Goal: Find specific page/section

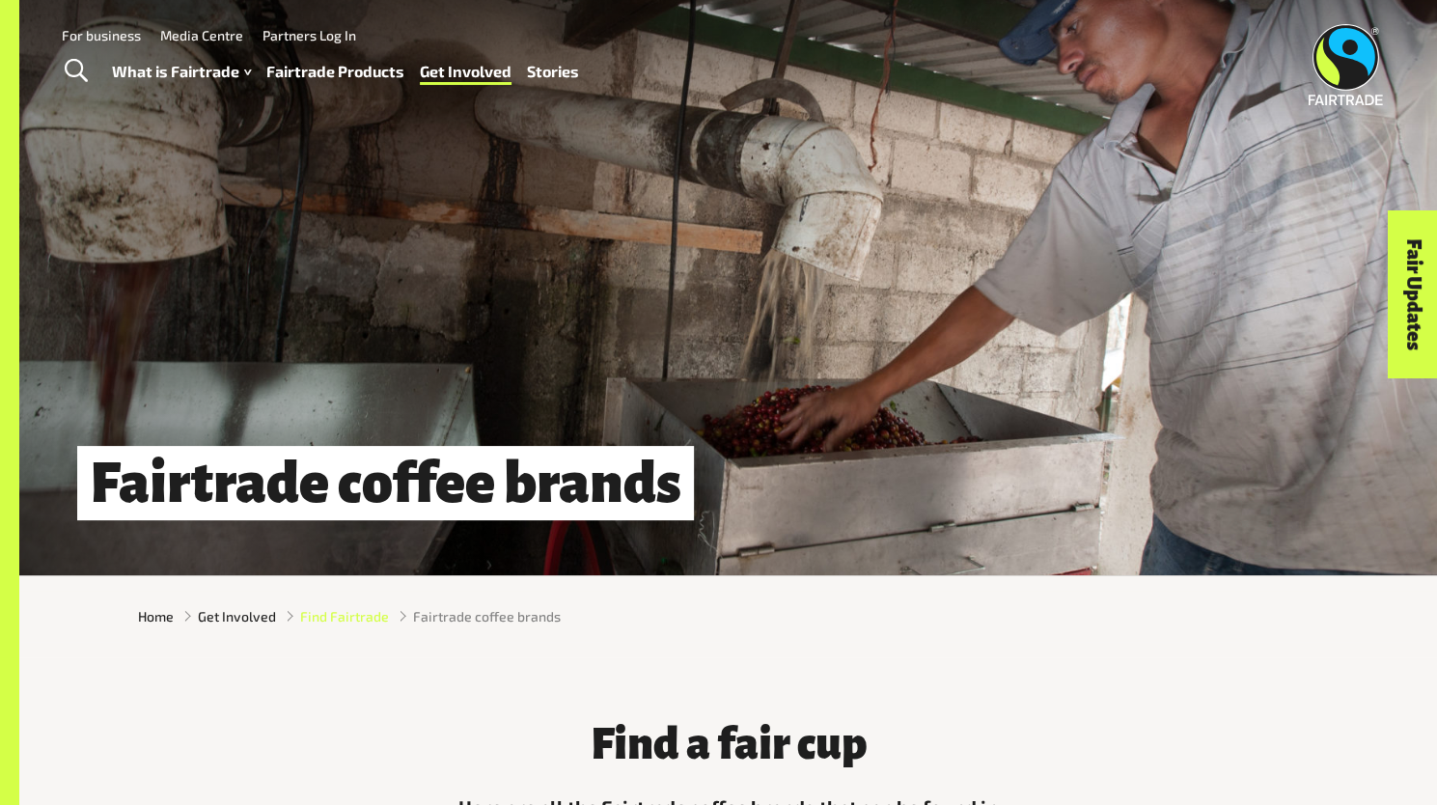
click at [333, 626] on span "Find Fairtrade" at bounding box center [344, 616] width 89 height 20
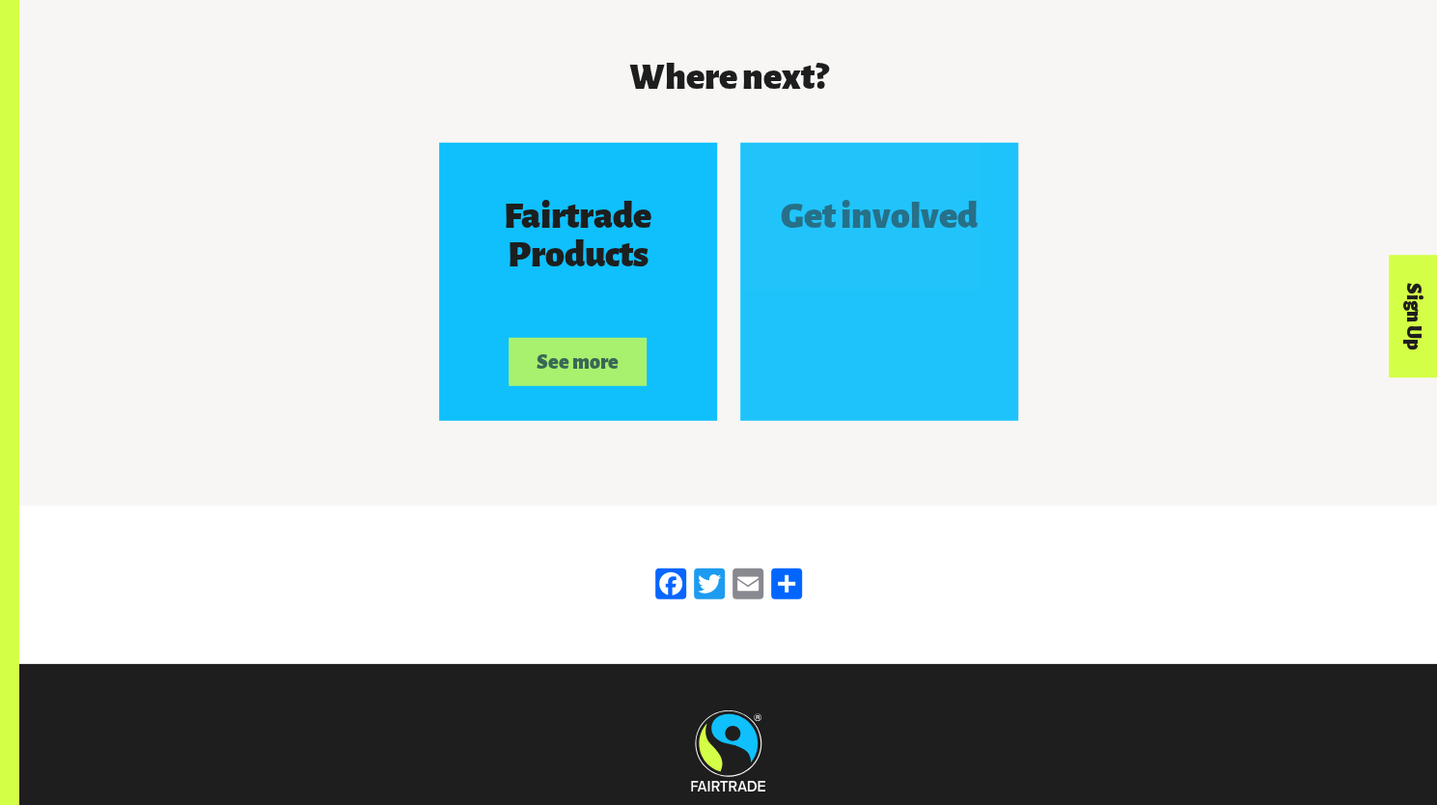
scroll to position [3189, 0]
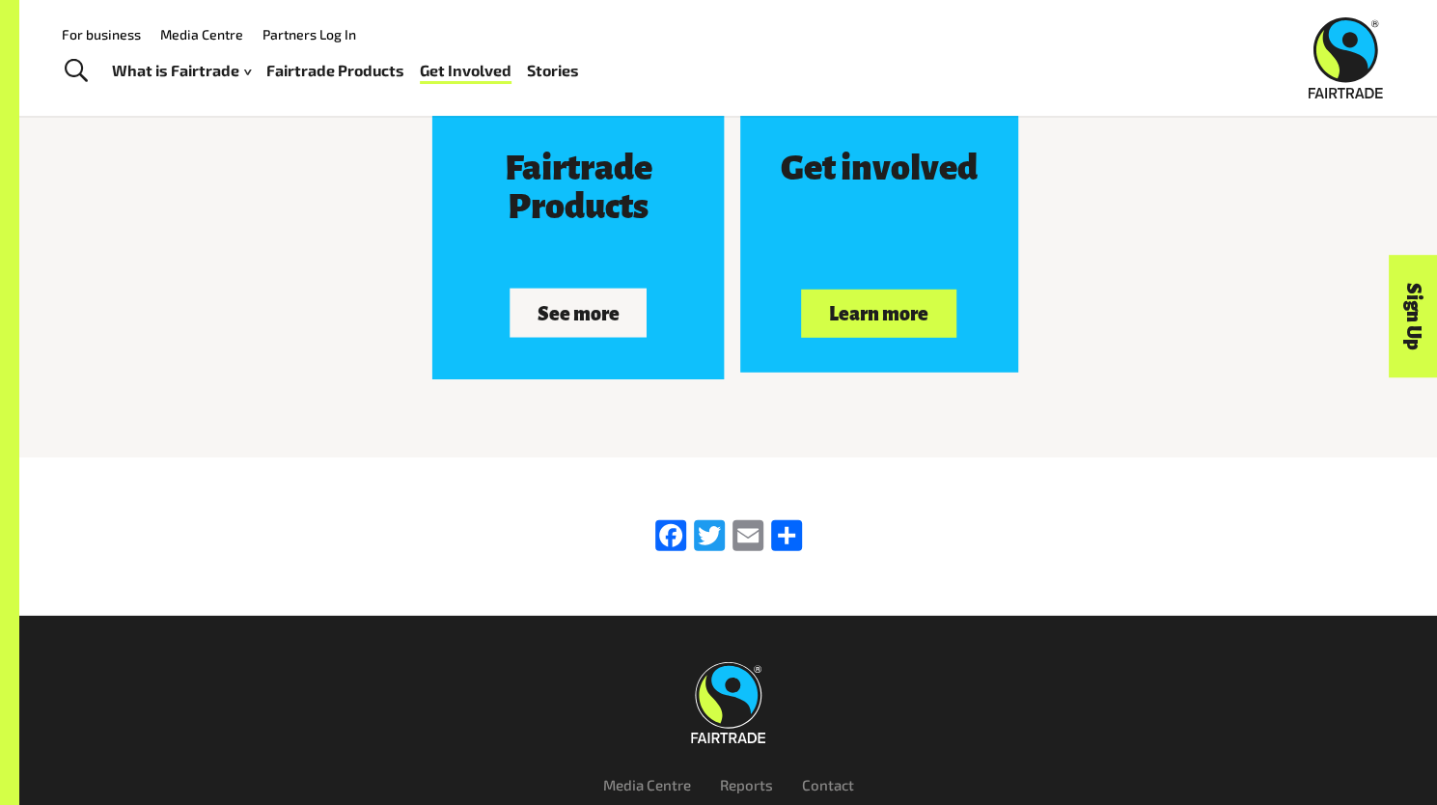
click at [570, 333] on button "See more" at bounding box center [578, 313] width 137 height 48
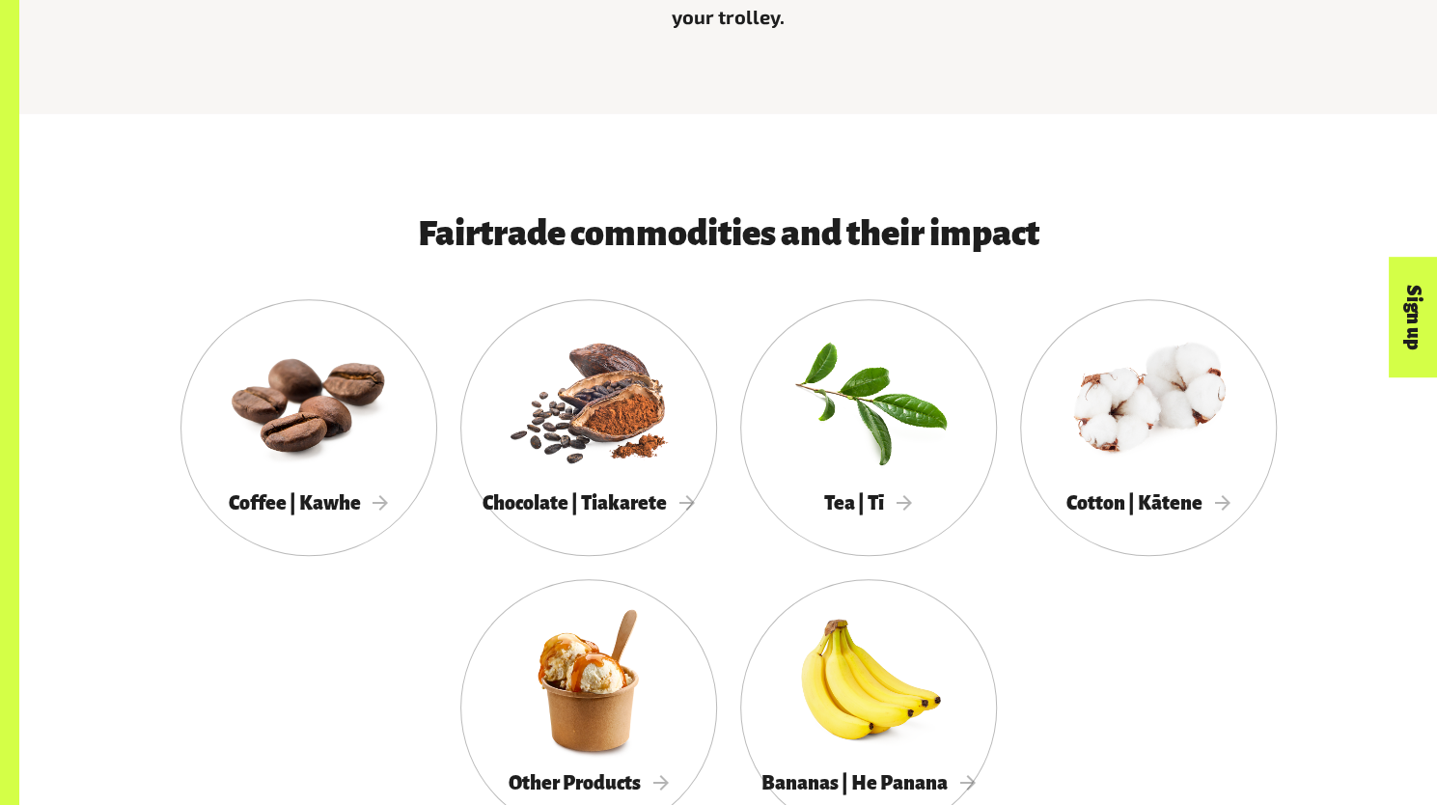
scroll to position [885, 0]
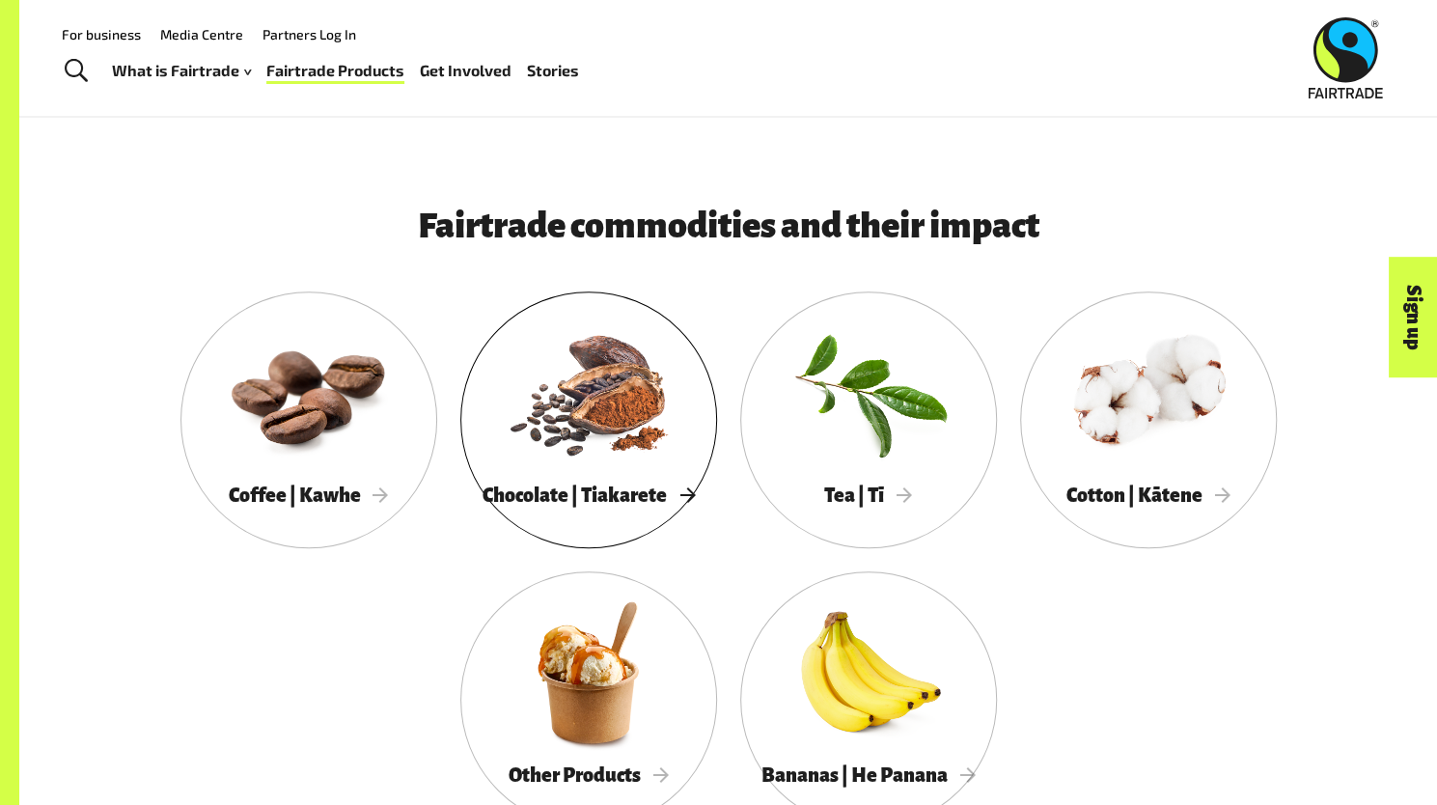
click at [583, 476] on div at bounding box center [588, 392] width 257 height 167
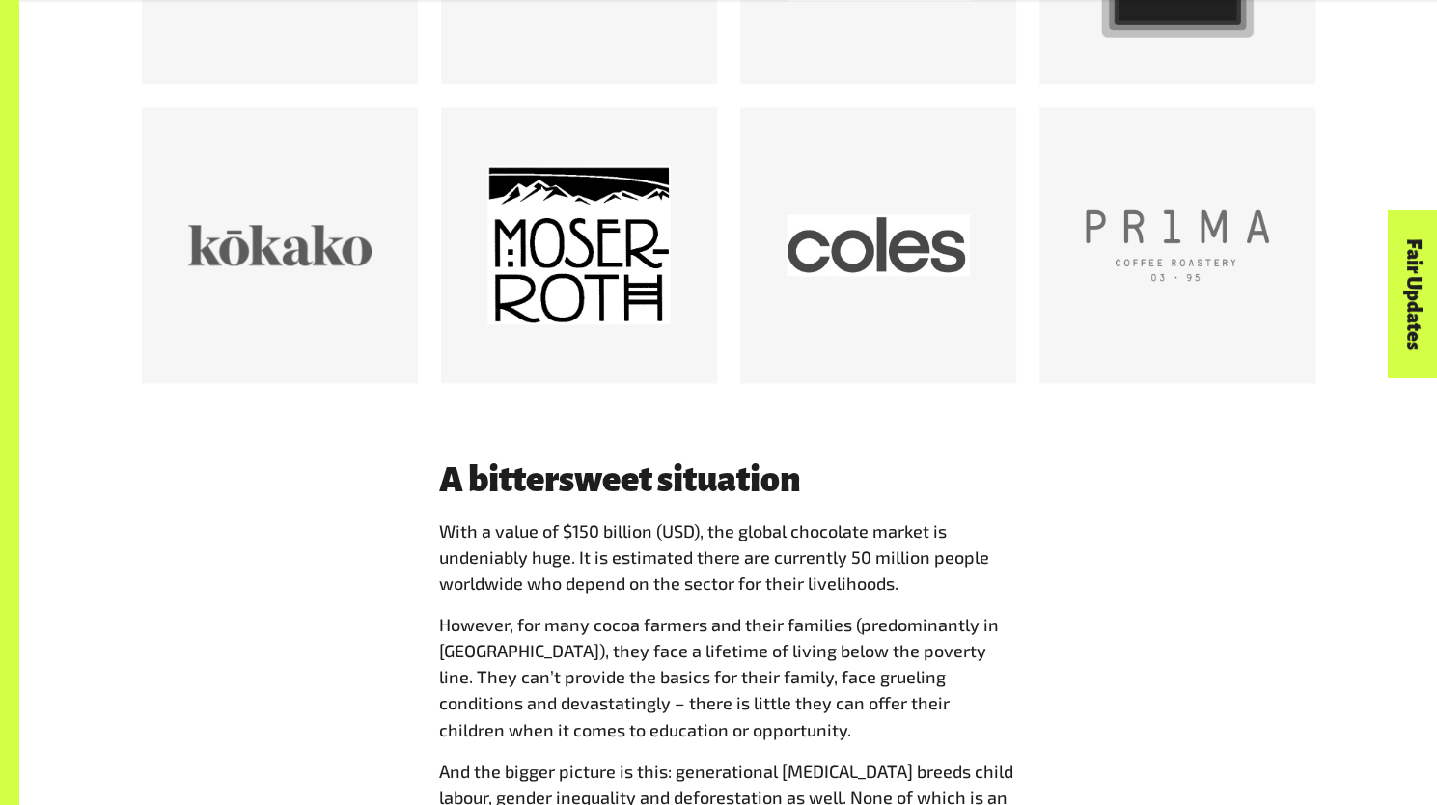
scroll to position [1693, 0]
